Goal: Task Accomplishment & Management: Use online tool/utility

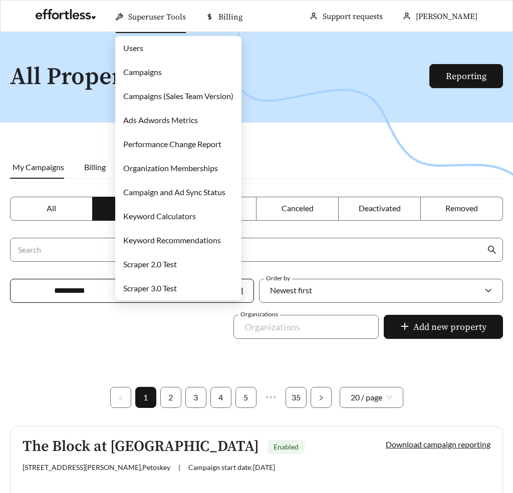
click at [135, 46] on link "Users" at bounding box center [133, 48] width 20 height 10
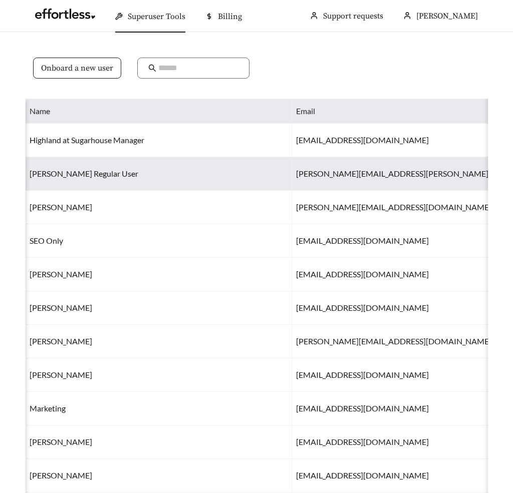
scroll to position [0, 227]
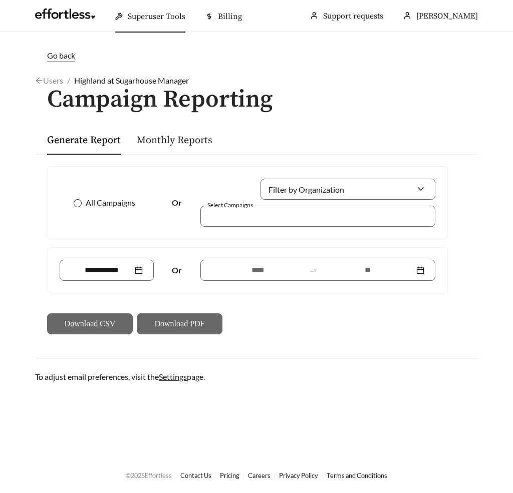
click at [94, 208] on span "All Campaigns" at bounding box center [111, 203] width 58 height 12
click at [126, 273] on input at bounding box center [102, 270] width 62 height 12
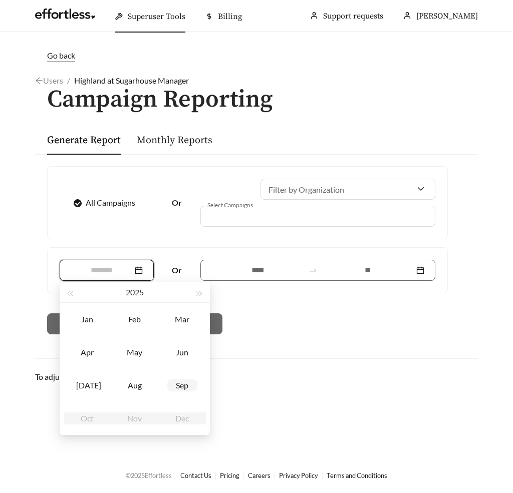
click at [182, 398] on td "Sep" at bounding box center [182, 385] width 48 height 33
type input "*******"
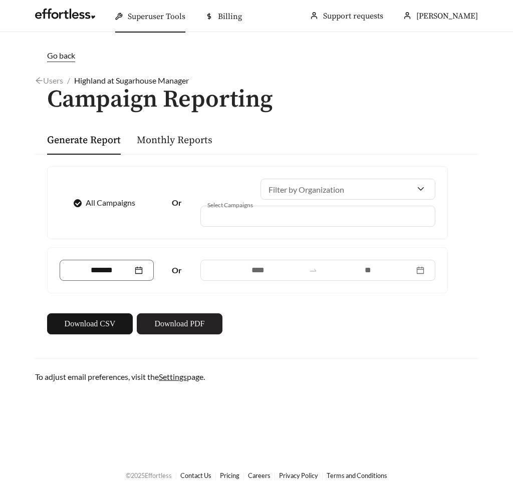
click at [177, 329] on span "Download PDF" at bounding box center [179, 324] width 50 height 12
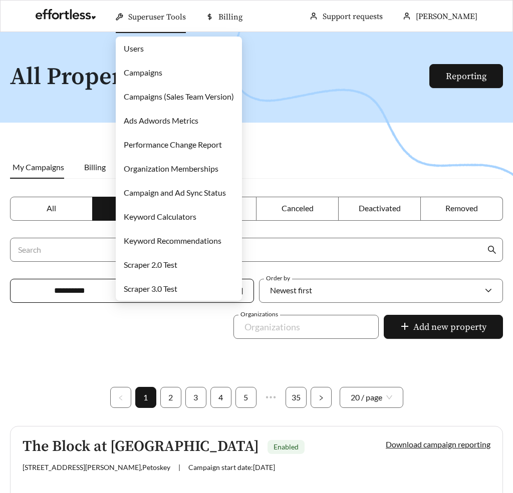
click at [136, 72] on link "Campaigns" at bounding box center [143, 73] width 39 height 10
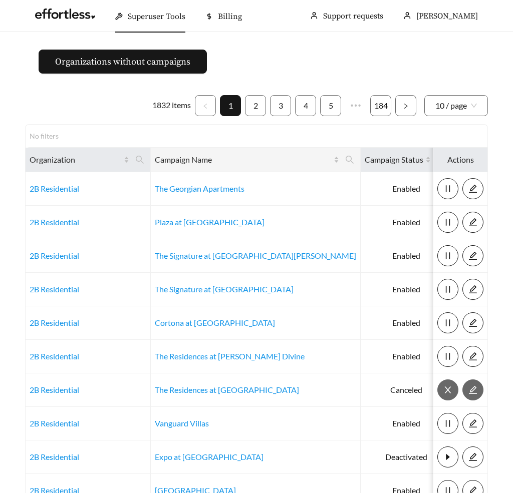
click at [152, 157] on th "Campaign Name" at bounding box center [256, 160] width 210 height 25
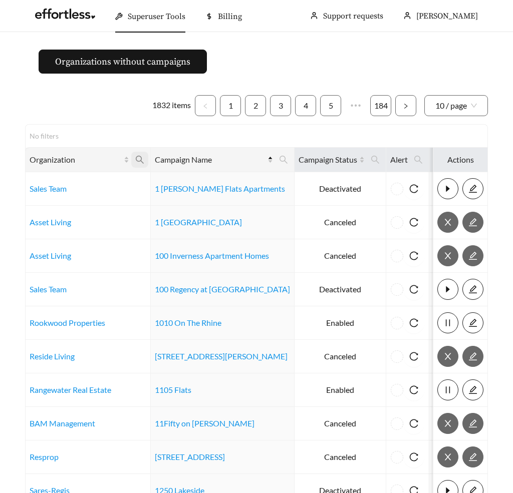
click at [137, 159] on icon "search" at bounding box center [139, 159] width 9 height 9
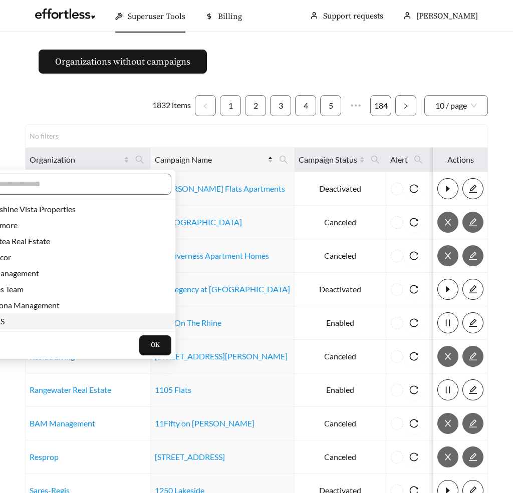
click at [16, 326] on span "JARS" at bounding box center [69, 321] width 190 height 11
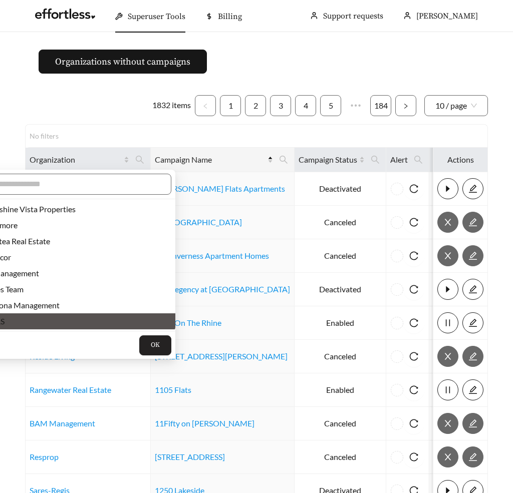
click at [139, 350] on button "OK" at bounding box center [155, 346] width 32 height 20
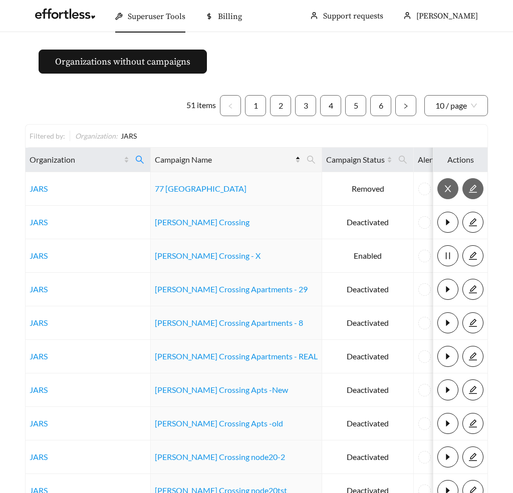
scroll to position [103, 0]
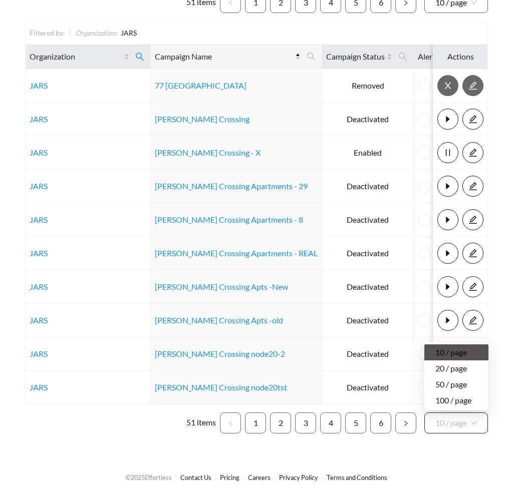
click at [449, 417] on span "10 / page" at bounding box center [456, 423] width 42 height 20
click at [452, 398] on div "100 / page" at bounding box center [456, 400] width 42 height 11
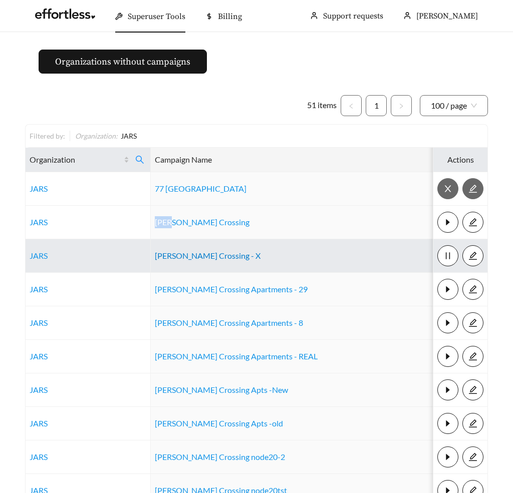
click at [207, 258] on link "Archer Crossing - X" at bounding box center [208, 256] width 106 height 10
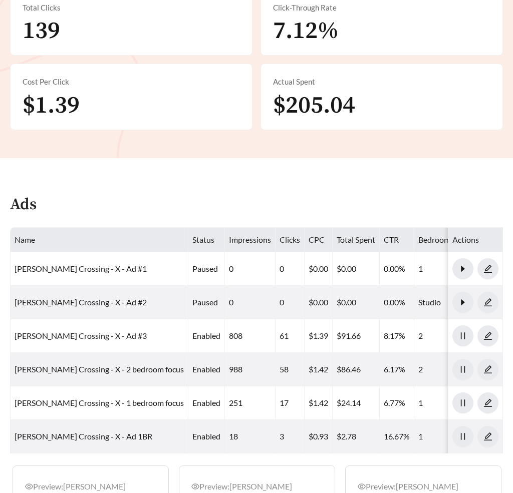
scroll to position [569, 0]
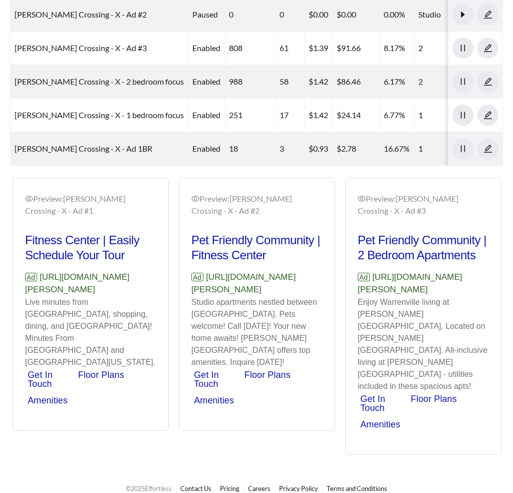
drag, startPoint x: 325, startPoint y: 299, endPoint x: 191, endPoint y: 289, distance: 134.1
click at [191, 289] on div "Preview: [PERSON_NAME] Crossing - X - Ad #2 Pet Friendly Community | Fitness Ce…" at bounding box center [256, 306] width 155 height 250
copy p "[URL][DOMAIN_NAME][PERSON_NAME]"
click at [272, 271] on p "Ad [URL][DOMAIN_NAME][PERSON_NAME]" at bounding box center [256, 284] width 131 height 26
click at [282, 315] on p "Studio apartments nestled between [GEOGRAPHIC_DATA]. Pets welcome! Call [DATE]!…" at bounding box center [256, 333] width 131 height 72
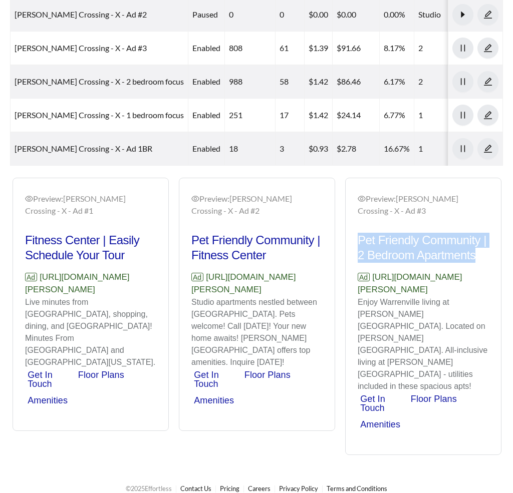
drag, startPoint x: 482, startPoint y: 259, endPoint x: 356, endPoint y: 233, distance: 128.9
click at [356, 233] on div "Preview: [PERSON_NAME] Crossing - X - Ad #3 Pet Friendly Community | 2 Bedroom …" at bounding box center [423, 318] width 155 height 274
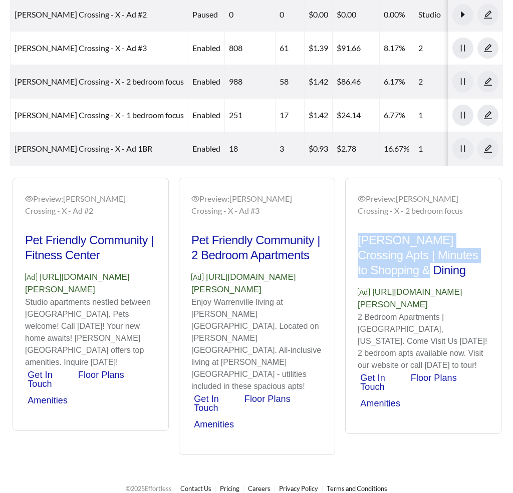
drag, startPoint x: 407, startPoint y: 266, endPoint x: 353, endPoint y: 229, distance: 65.3
click at [353, 229] on div "Preview: [PERSON_NAME][GEOGRAPHIC_DATA] - X - 2 bedroom focus [PERSON_NAME] Cro…" at bounding box center [423, 307] width 155 height 253
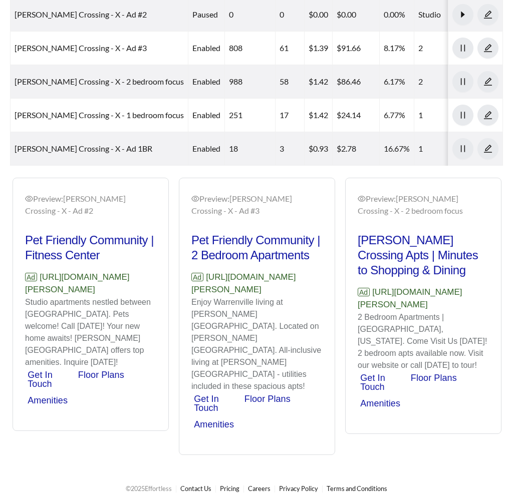
click at [405, 297] on p "Ad [URL][DOMAIN_NAME][PERSON_NAME]" at bounding box center [423, 299] width 131 height 26
click at [396, 259] on h2 "Archer Crossing Apts | Minutes to Shopping & Dining" at bounding box center [423, 255] width 131 height 45
drag, startPoint x: 427, startPoint y: 332, endPoint x: 354, endPoint y: 304, distance: 78.3
click at [354, 304] on div "Preview: Archer Crossing - X - 2 bedroom focus Archer Crossing Apts | Minutes t…" at bounding box center [423, 307] width 155 height 253
copy p "https://archercrossing.effortlesslanding.com/archer-crossing-x-2-bedroom-focus"
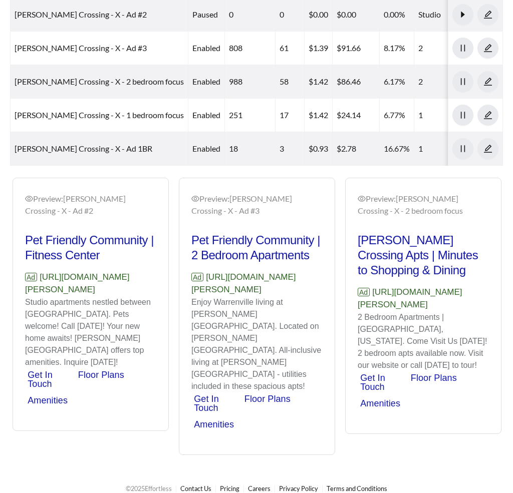
click at [402, 286] on p "Ad https://archercrossing.effortlesslanding.com/archer-crossing-x-2-bedroom-foc…" at bounding box center [423, 299] width 131 height 26
click at [242, 241] on h2 "Pet Friendly Community | 2 Bedroom Apartments" at bounding box center [256, 248] width 131 height 30
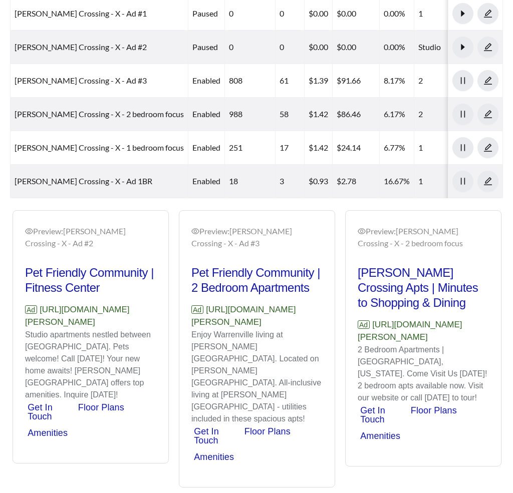
scroll to position [536, 0]
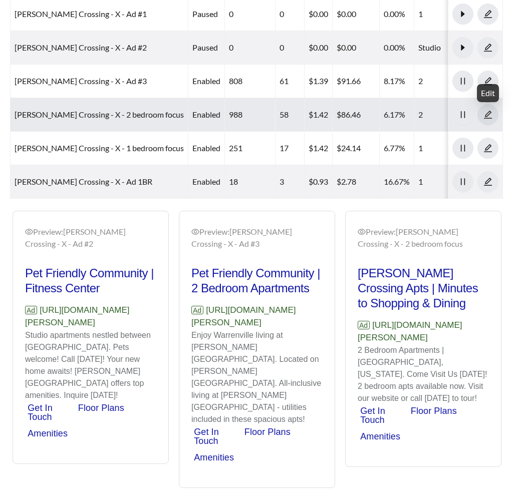
click at [488, 116] on icon "edit" at bounding box center [487, 114] width 9 height 9
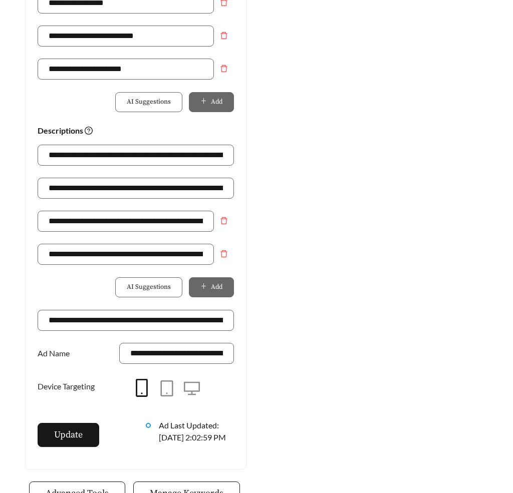
scroll to position [637, 0]
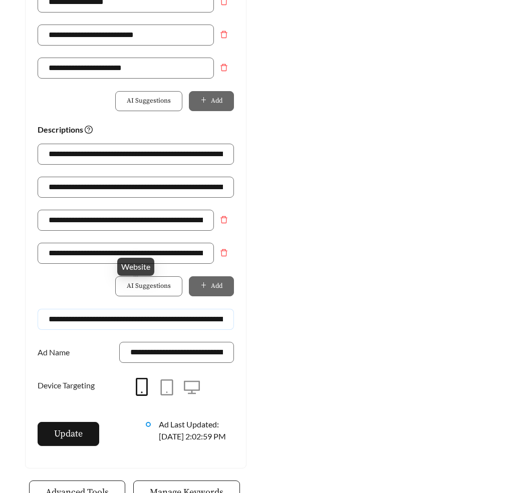
click at [201, 309] on input "**********" at bounding box center [136, 319] width 196 height 21
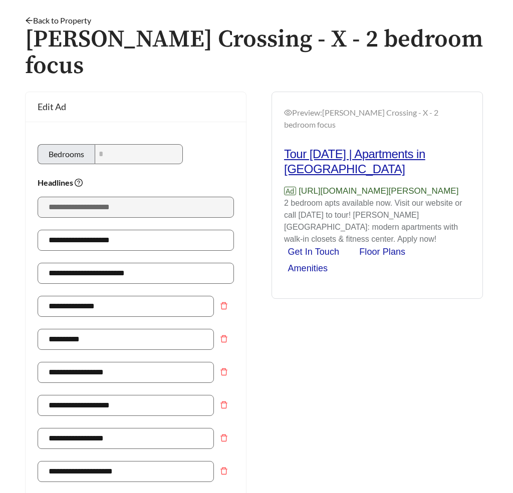
scroll to position [0, 0]
drag, startPoint x: 351, startPoint y: 132, endPoint x: 285, endPoint y: 119, distance: 66.5
click at [285, 147] on h2 "Tour Today | Apartments in Warrenville" at bounding box center [377, 162] width 186 height 30
click at [352, 147] on h2 "Tour Today | Apartments in Warrenville" at bounding box center [377, 162] width 186 height 30
drag, startPoint x: 364, startPoint y: 134, endPoint x: 285, endPoint y: 117, distance: 80.9
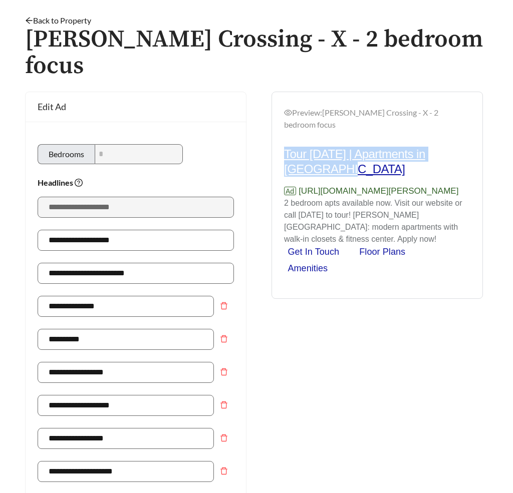
click at [285, 147] on h2 "Tour Today | Apartments in Warrenville" at bounding box center [377, 162] width 186 height 30
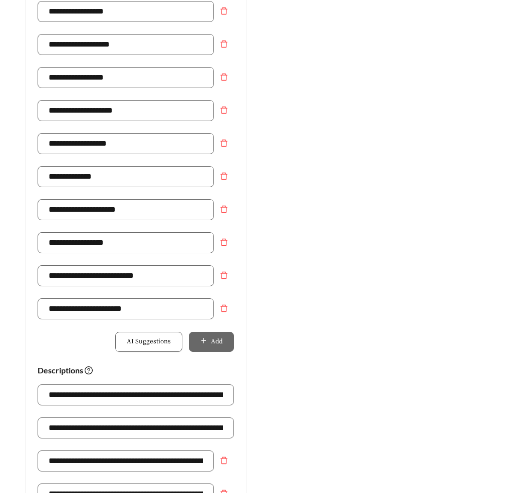
scroll to position [690, 0]
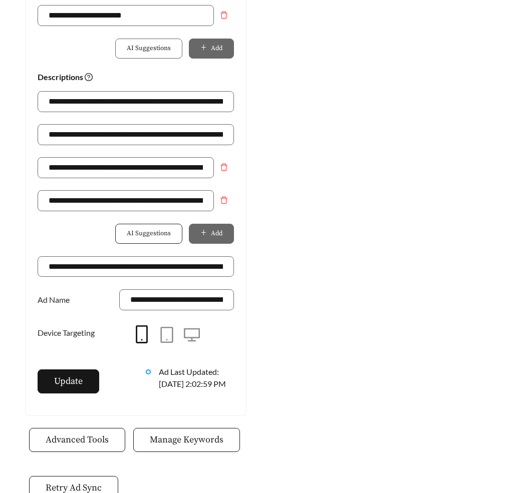
click at [159, 229] on span "AI Suggestions" at bounding box center [149, 234] width 44 height 10
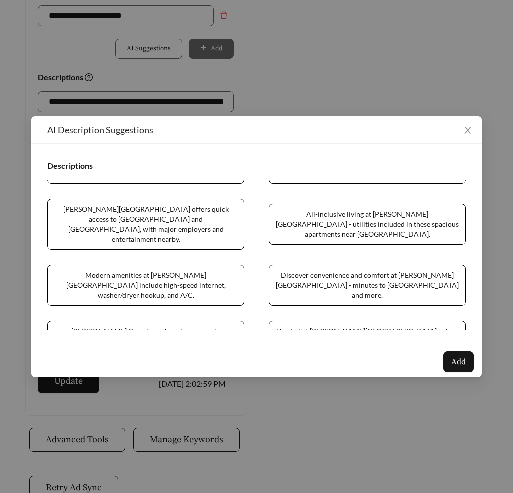
scroll to position [0, 0]
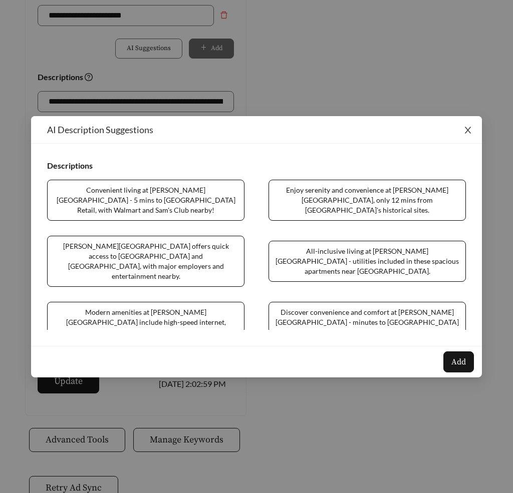
click at [469, 129] on icon "close" at bounding box center [467, 130] width 9 height 9
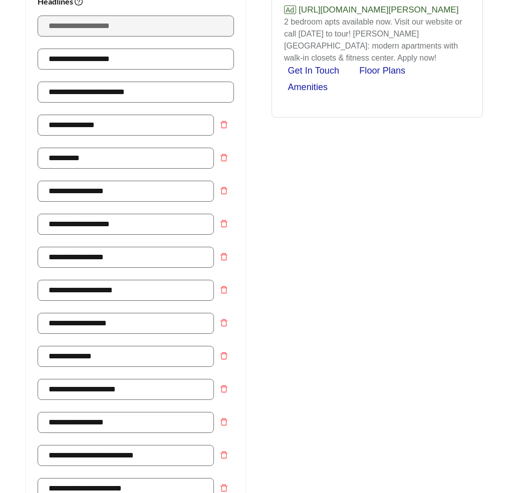
scroll to position [216, 0]
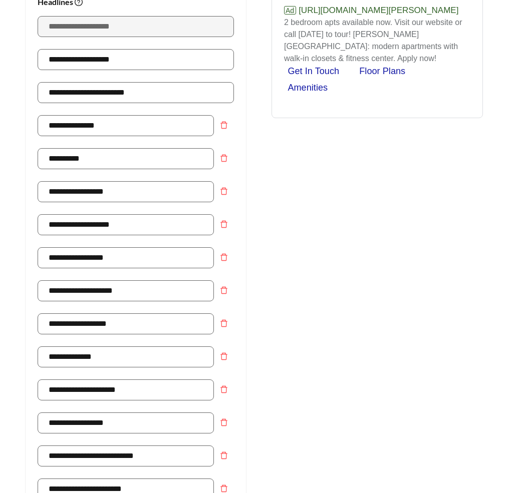
click at [261, 213] on div "Preview: Archer Crossing - X - 2 bedroom focus Tour Today | Apartments in Warre…" at bounding box center [376, 400] width 241 height 979
click at [256, 119] on div "**********" at bounding box center [135, 400] width 241 height 979
click at [262, 350] on div "Preview: Archer Crossing - X - 2 bedroom focus Tour Today | Apartments in Warre…" at bounding box center [376, 400] width 241 height 979
click at [258, 180] on div "Preview: Archer Crossing - X - 2 bedroom focus Tour Today | Apartments in Warre…" at bounding box center [376, 400] width 241 height 979
click at [407, 298] on div "Preview: Archer Crossing - X - 2 bedroom focus Tour Today | Apartments in Warre…" at bounding box center [376, 400] width 241 height 979
